Goal: Find specific page/section

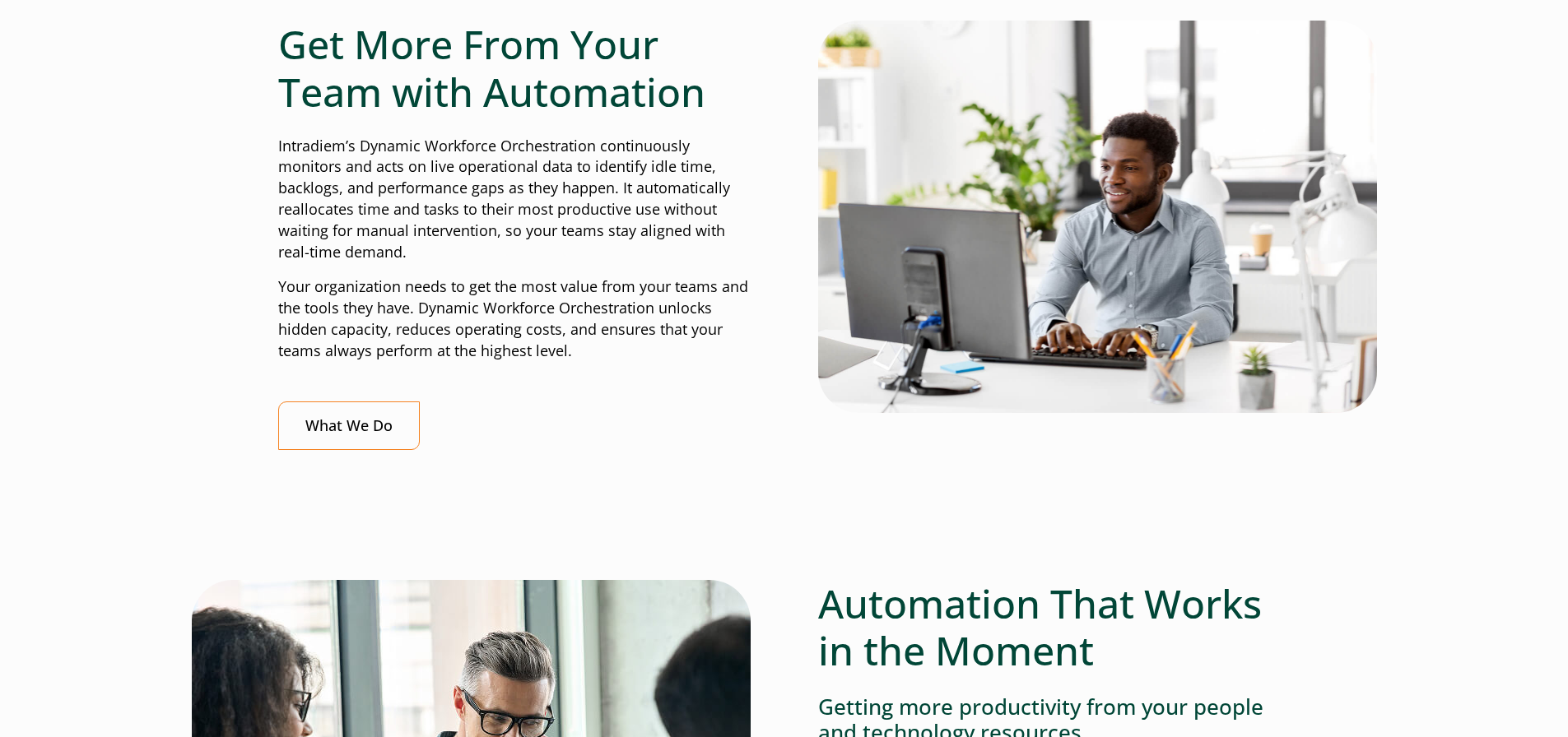
scroll to position [740, 0]
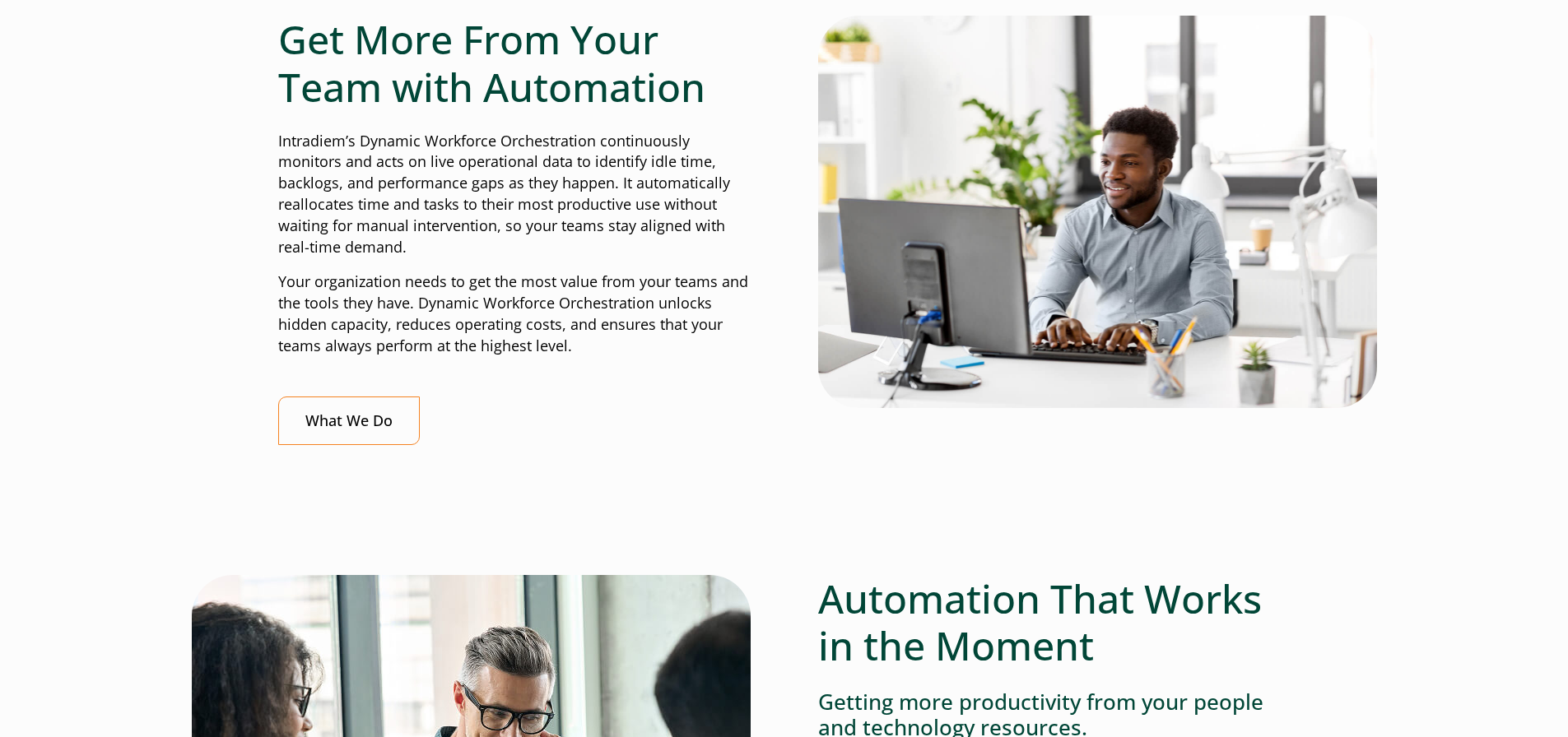
click at [516, 196] on p "Intradiem’s Dynamic Workforce Orchestration continuously monitors and acts on l…" at bounding box center [513, 194] width 472 height 127
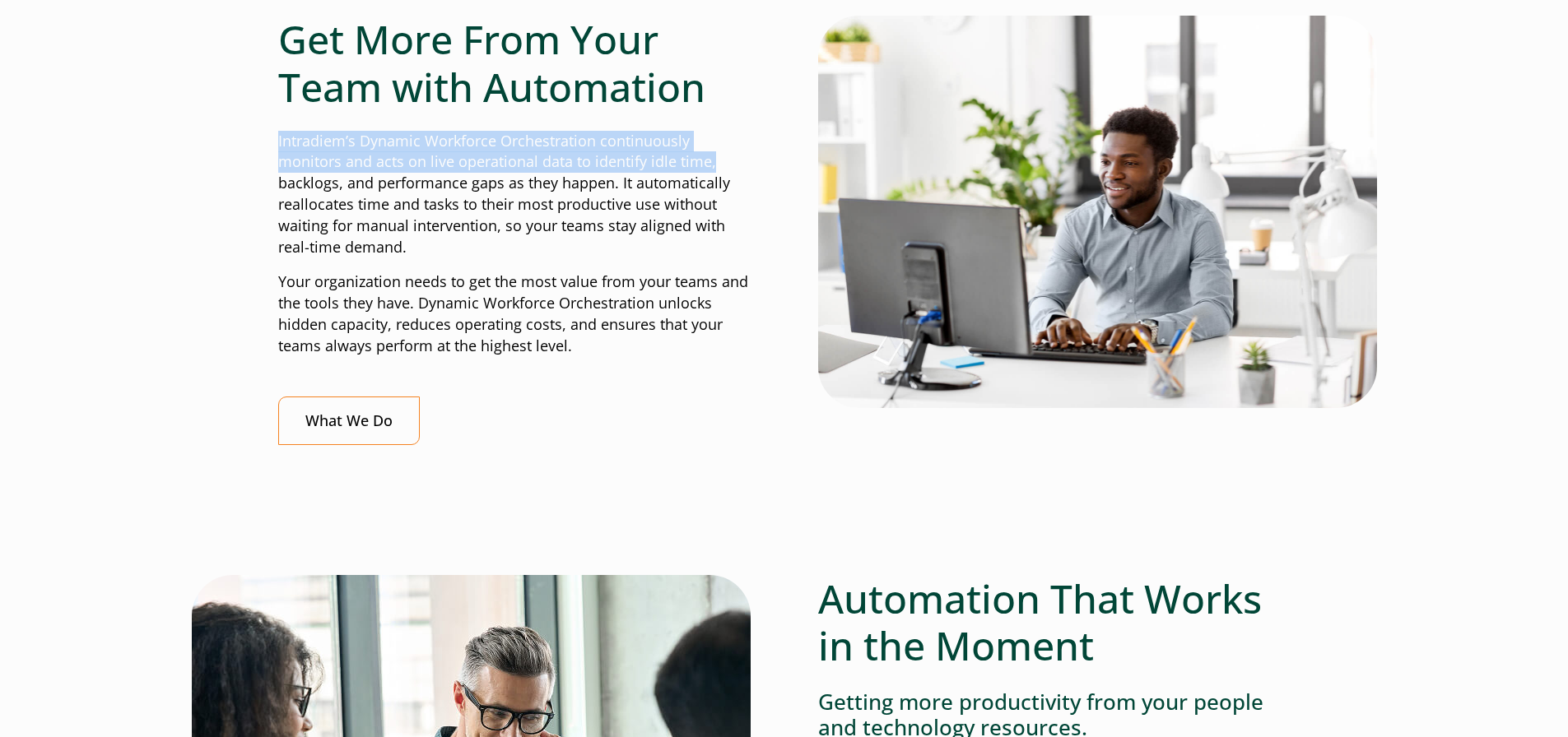
drag, startPoint x: 723, startPoint y: 163, endPoint x: 280, endPoint y: 139, distance: 443.6
click at [280, 139] on p "Intradiem’s Dynamic Workforce Orchestration continuously monitors and acts on l…" at bounding box center [513, 194] width 472 height 127
copy p "Intradiem’s Dynamic Workforce Orchestration continuously monitors and acts on l…"
click at [962, 536] on div at bounding box center [784, 523] width 1012 height 104
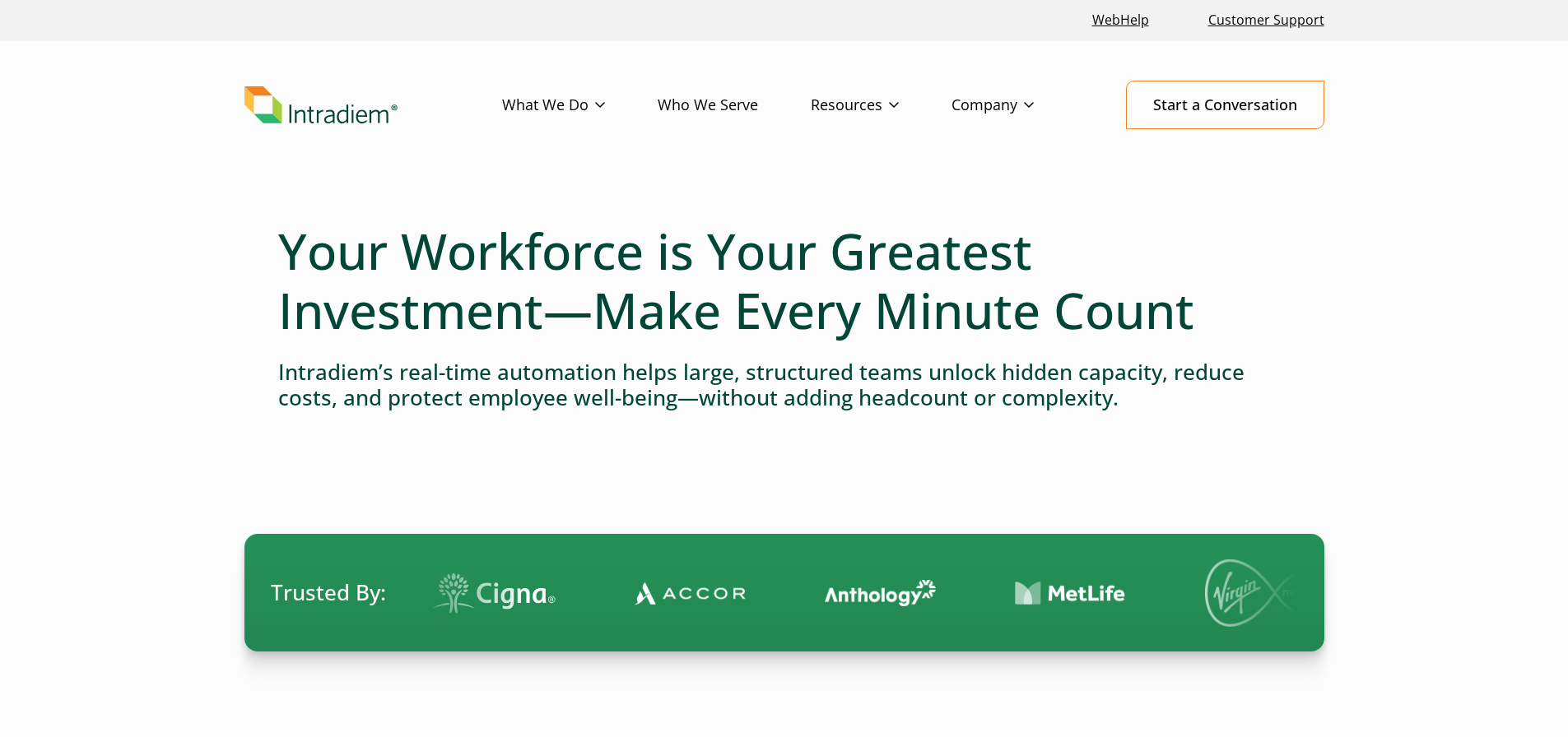
scroll to position [0, 0]
click at [1001, 133] on li "Careers" at bounding box center [1030, 139] width 157 height 21
click at [996, 139] on link "Careers" at bounding box center [976, 139] width 48 height 18
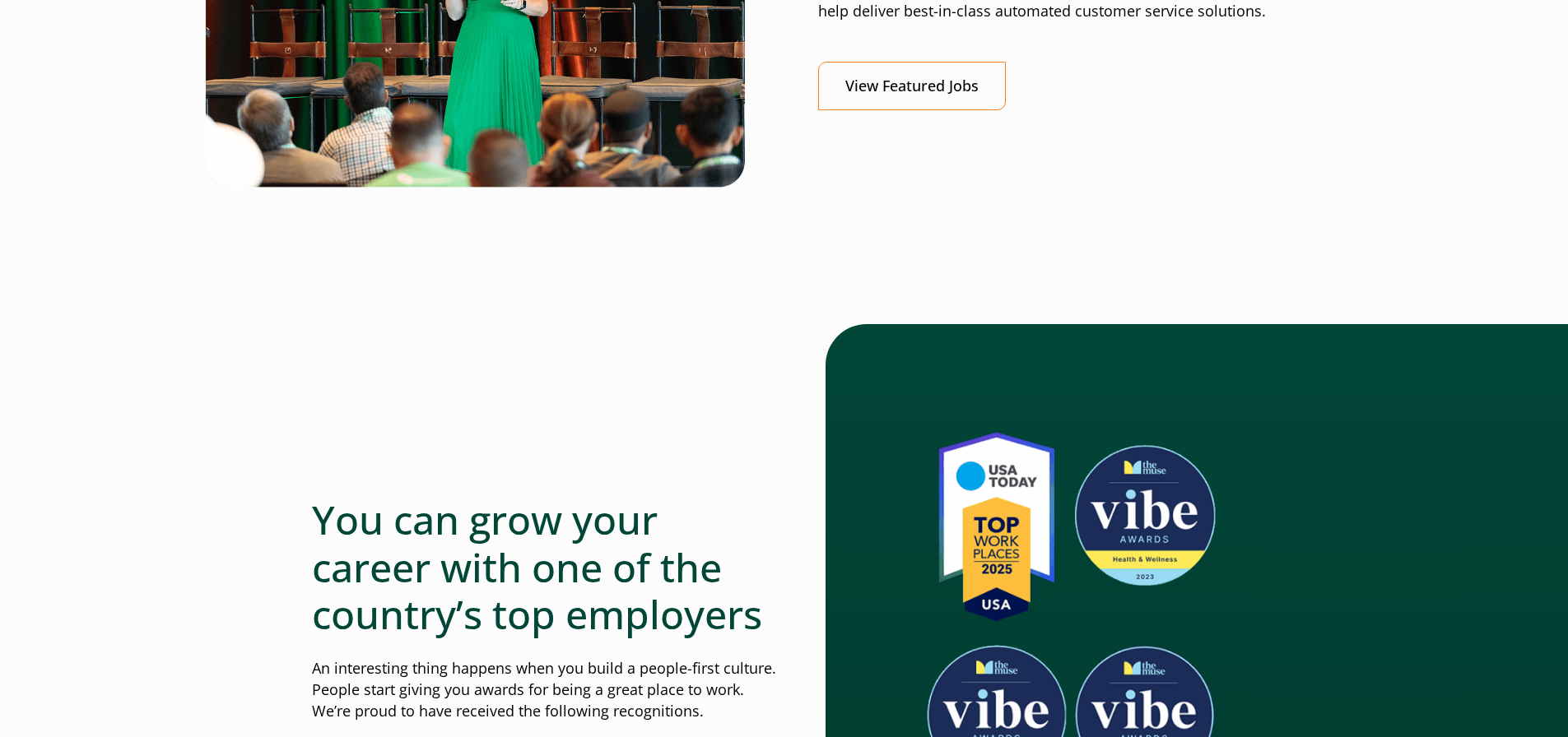
scroll to position [576, 0]
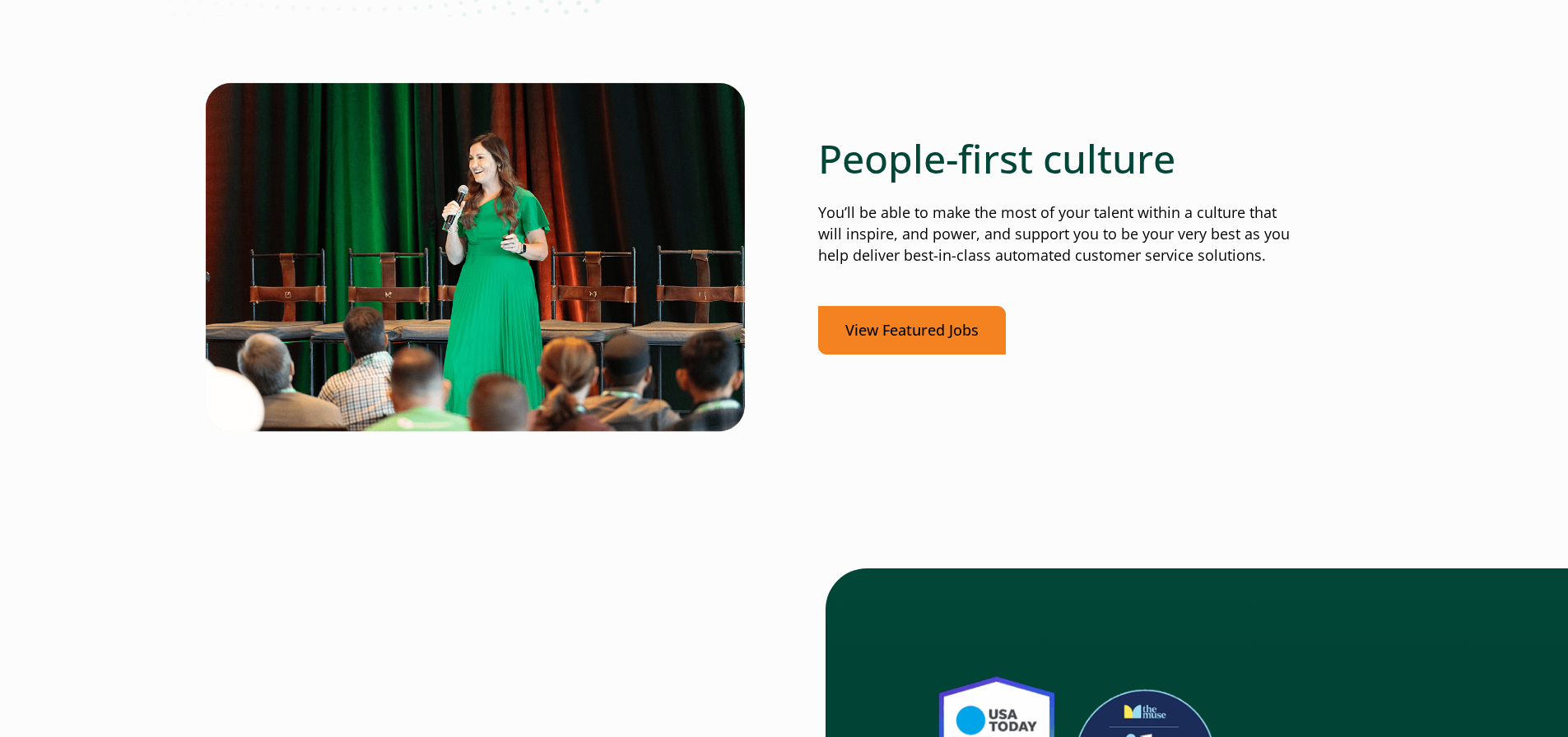
click at [962, 327] on link "View Featured Jobs" at bounding box center [912, 330] width 188 height 48
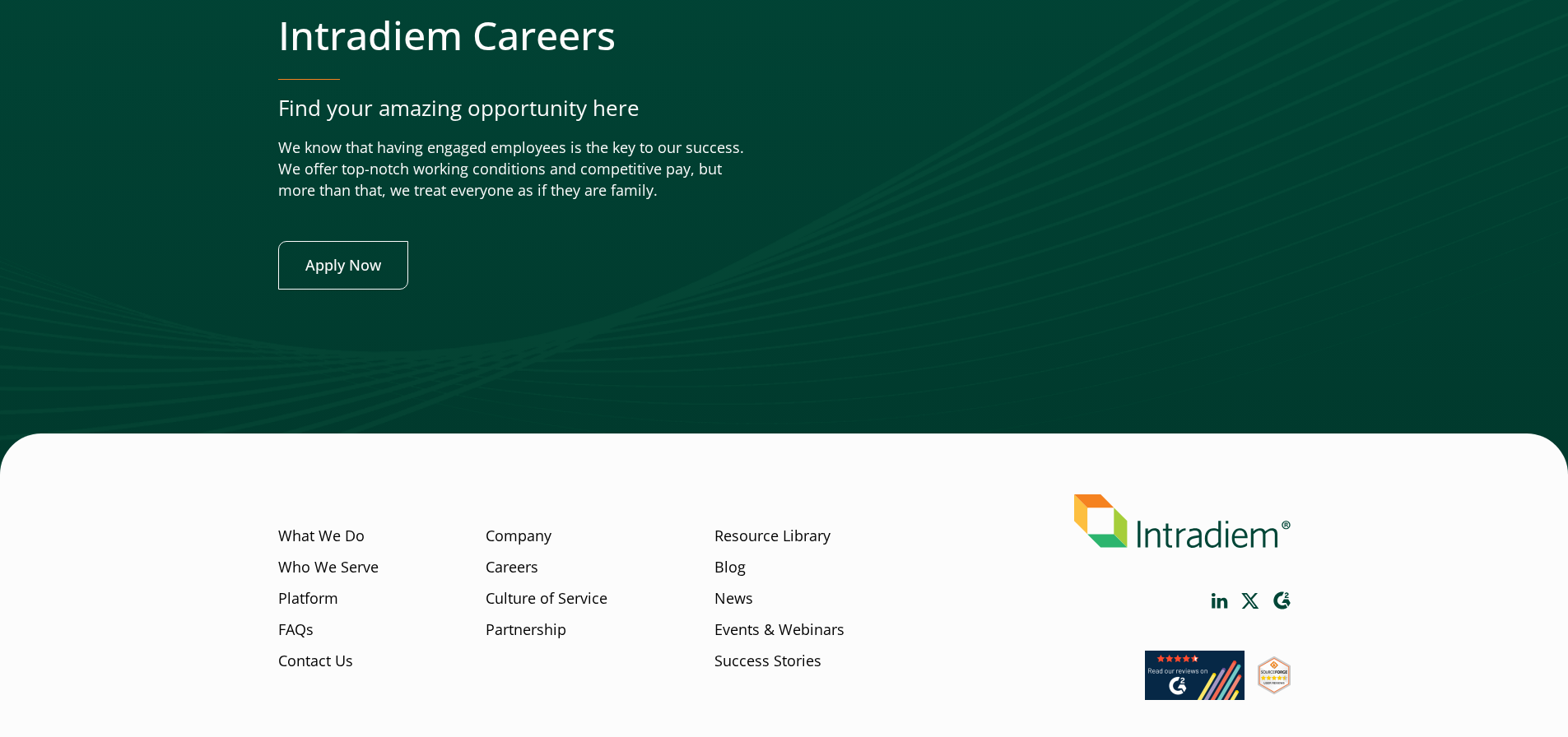
scroll to position [6476, 0]
